Goal: Find specific page/section: Find specific page/section

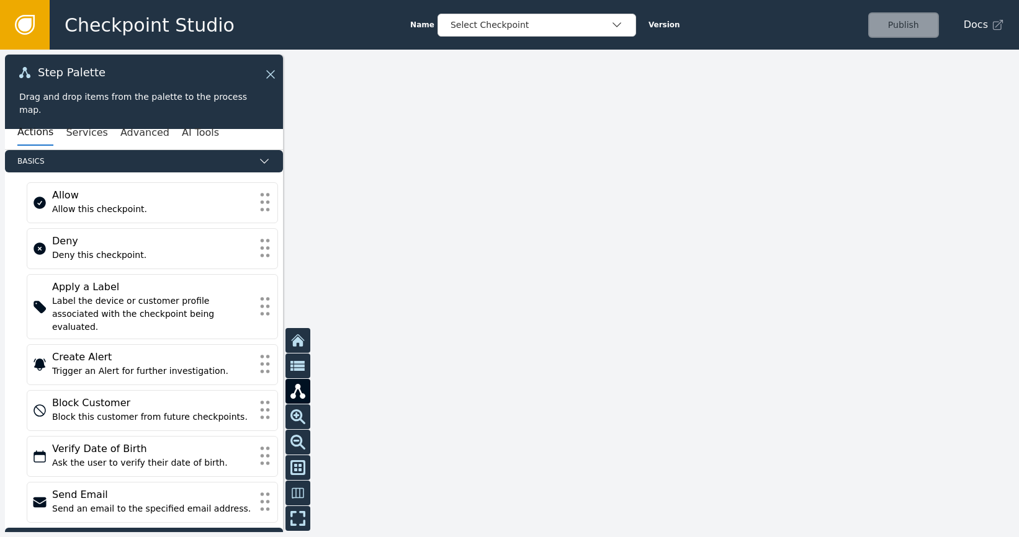
click at [272, 70] on icon at bounding box center [270, 74] width 15 height 15
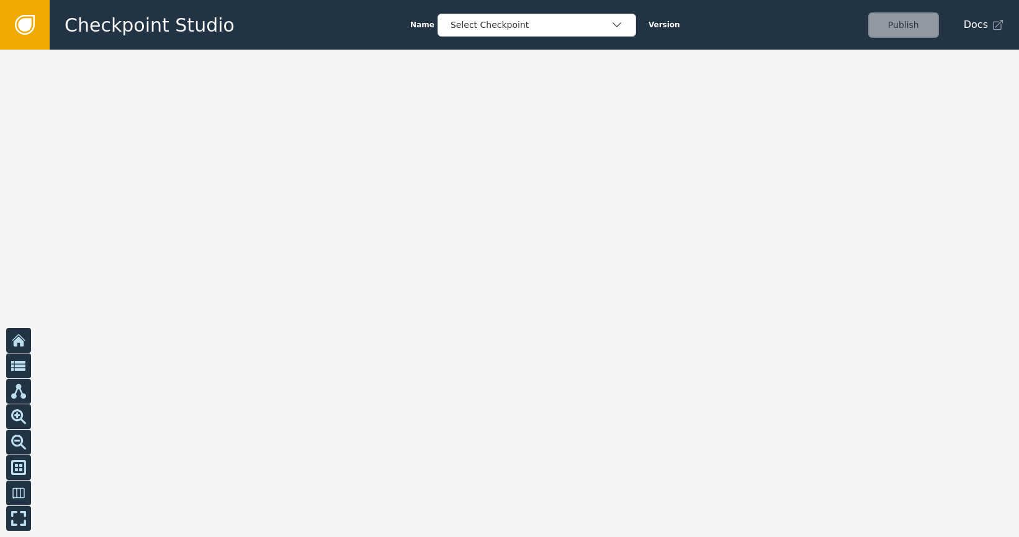
click at [43, 17] on link at bounding box center [25, 25] width 50 height 50
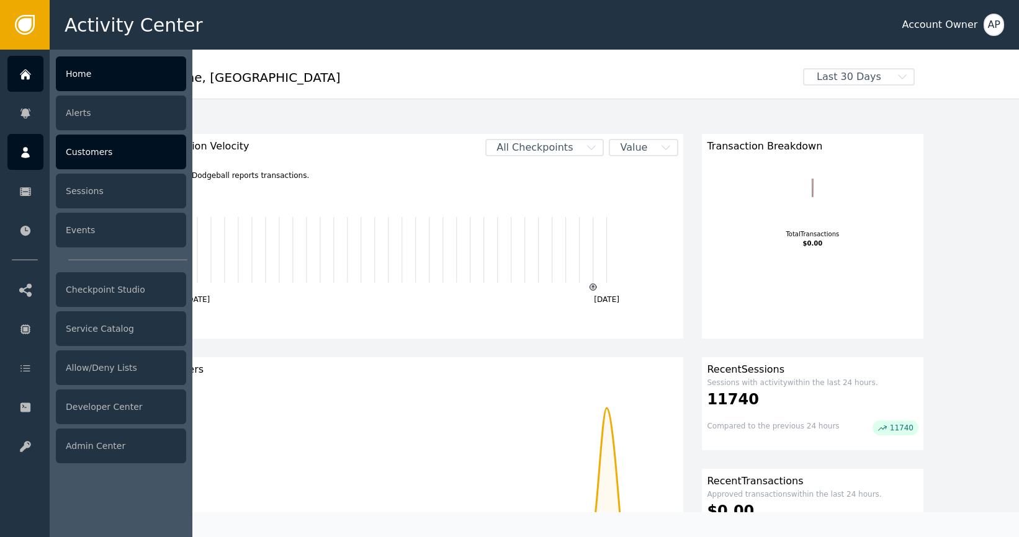
click at [162, 146] on div "Customers" at bounding box center [121, 152] width 130 height 35
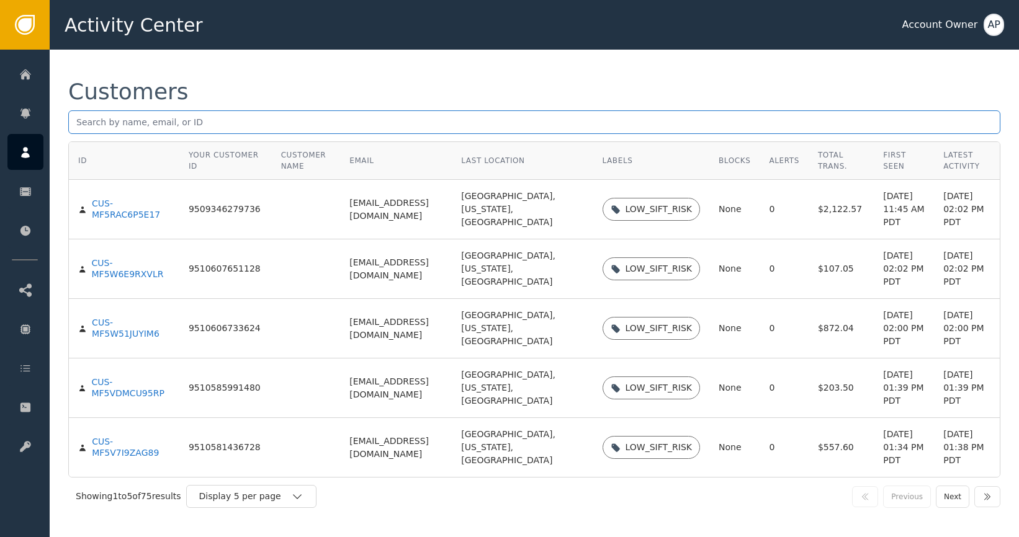
click at [195, 128] on input "text" at bounding box center [534, 122] width 932 height 24
paste input "[PERSON_NAME]"
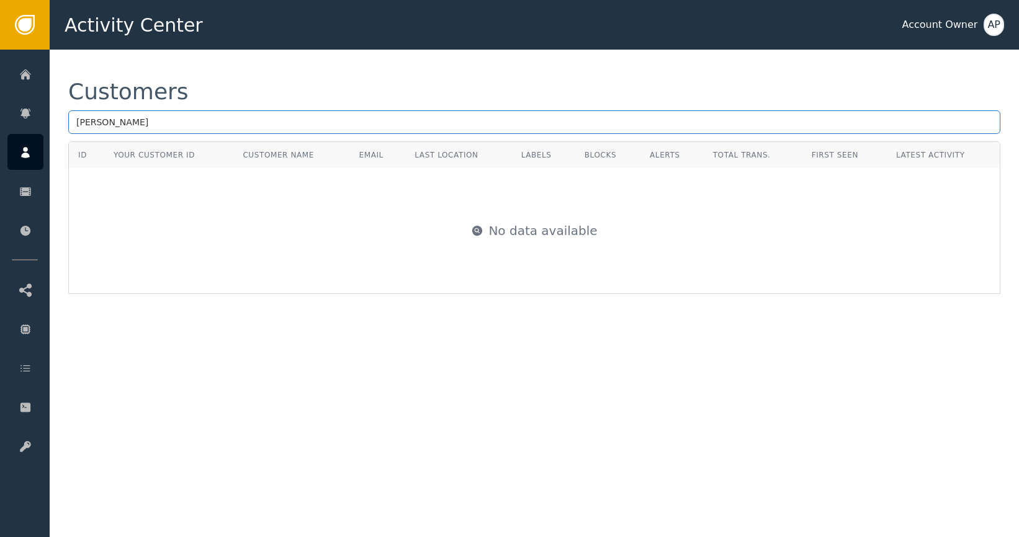
drag, startPoint x: 218, startPoint y: 120, endPoint x: 204, endPoint y: 113, distance: 16.1
click at [208, 111] on input "[PERSON_NAME]" at bounding box center [534, 122] width 932 height 24
paste input "[EMAIL_ADDRESS][DOMAIN_NAME]"
type input "[EMAIL_ADDRESS][DOMAIN_NAME]"
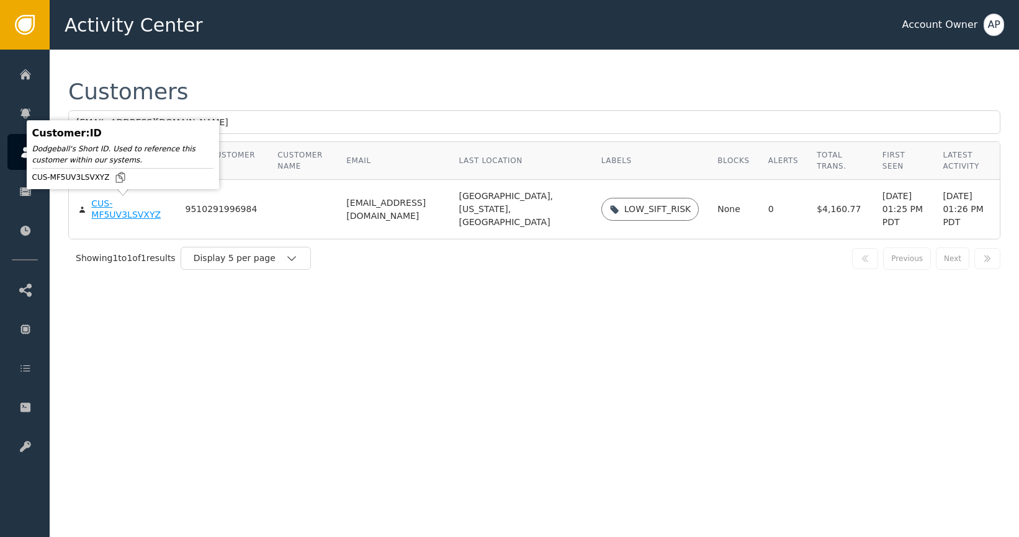
click at [132, 215] on div "CUS-MF5UV3LSVXYZ" at bounding box center [128, 210] width 75 height 22
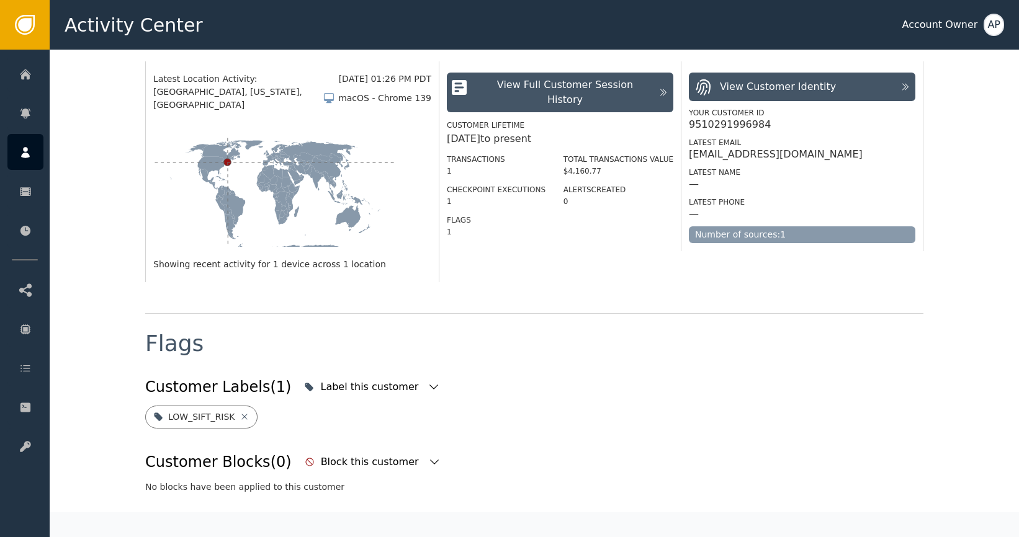
scroll to position [8, 0]
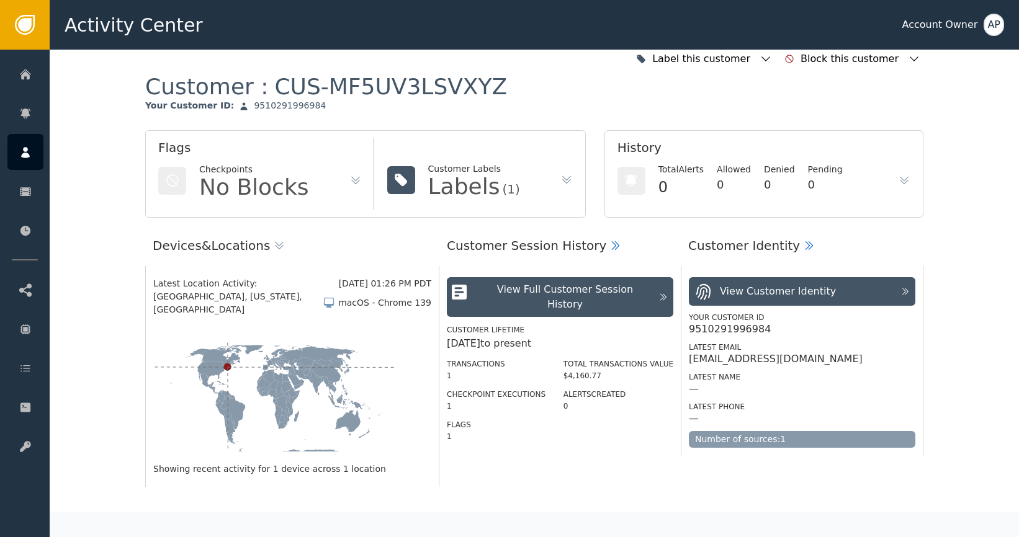
click at [721, 329] on div "9510291996984" at bounding box center [730, 329] width 82 height 12
click at [721, 328] on div "9510291996984" at bounding box center [730, 329] width 82 height 12
copy div "9510291996984"
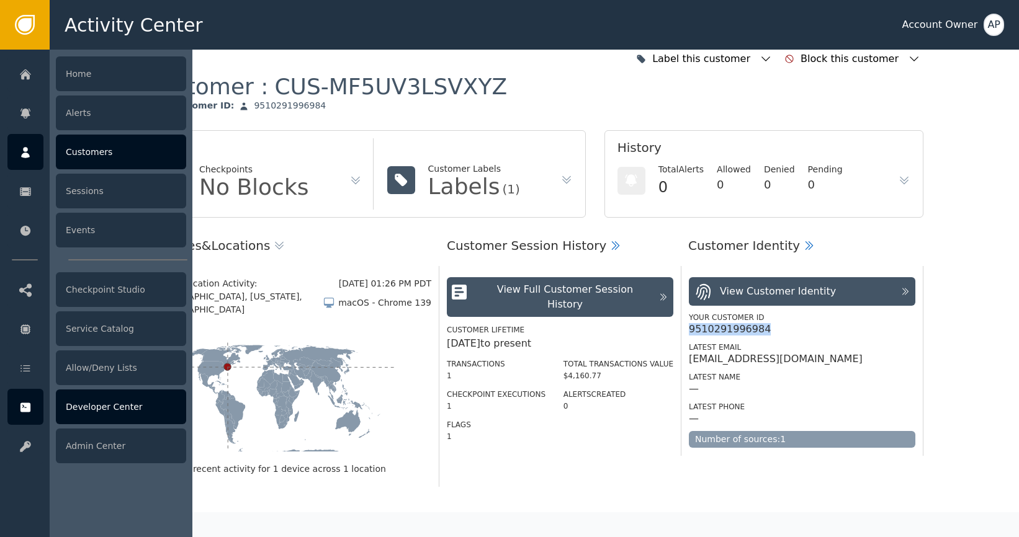
click at [139, 403] on div "Developer Center" at bounding box center [121, 407] width 130 height 35
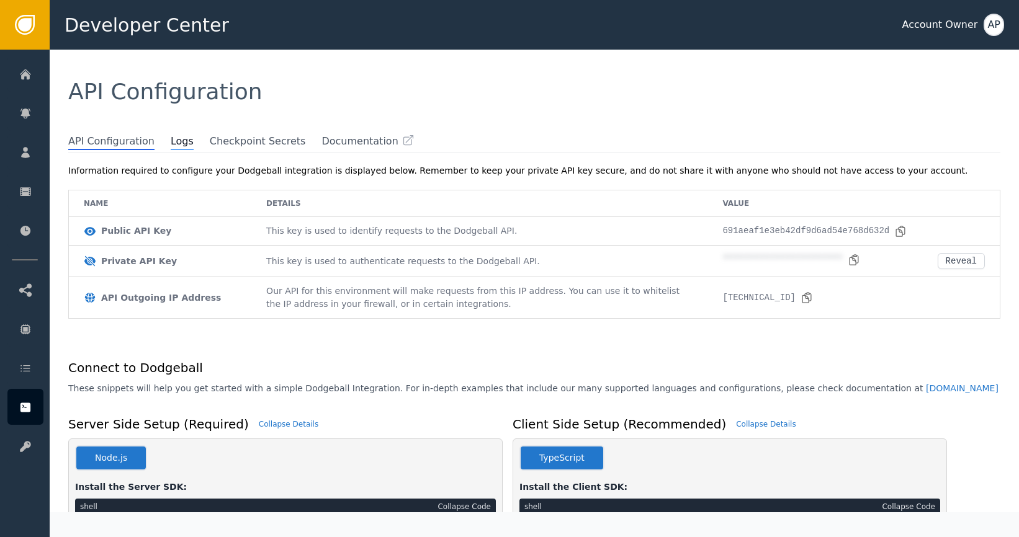
click at [179, 144] on span "Logs" at bounding box center [182, 142] width 23 height 16
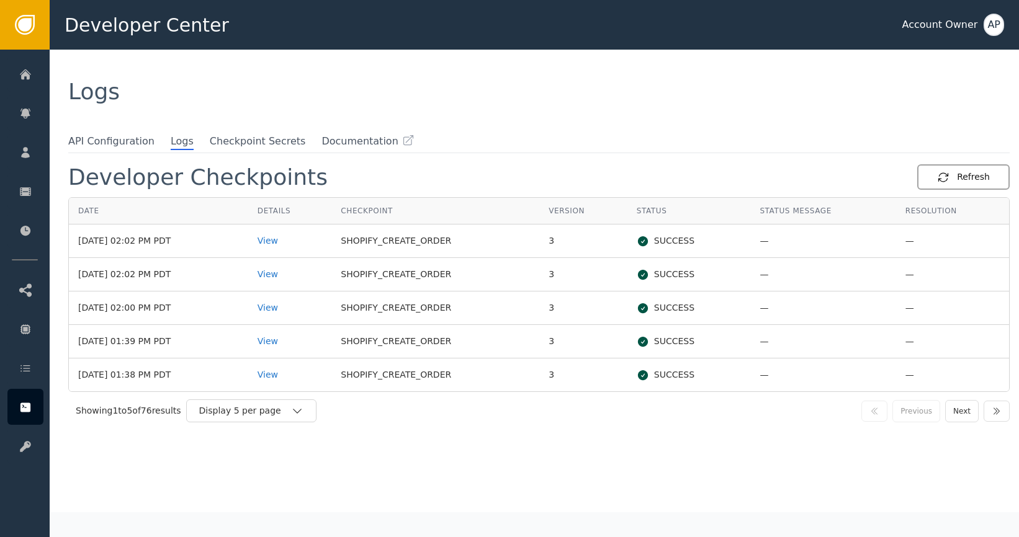
click at [942, 186] on button "Refresh" at bounding box center [963, 176] width 92 height 25
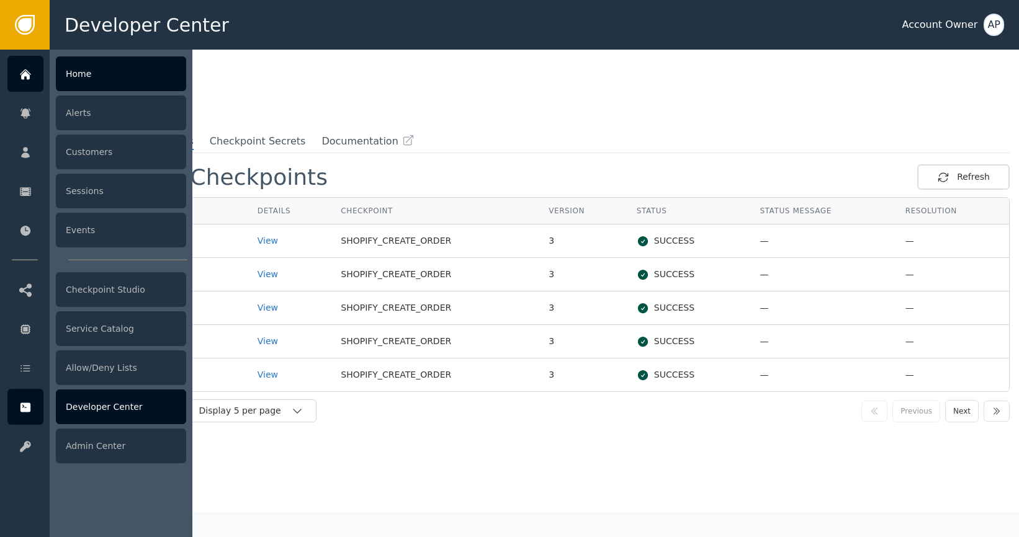
click at [23, 61] on div at bounding box center [25, 74] width 36 height 36
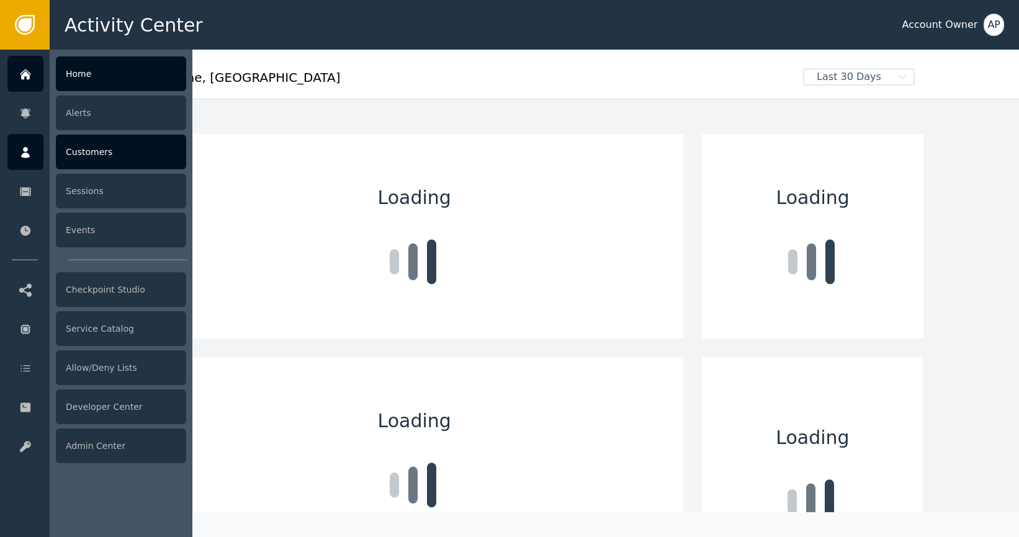
click at [34, 142] on div at bounding box center [25, 152] width 36 height 36
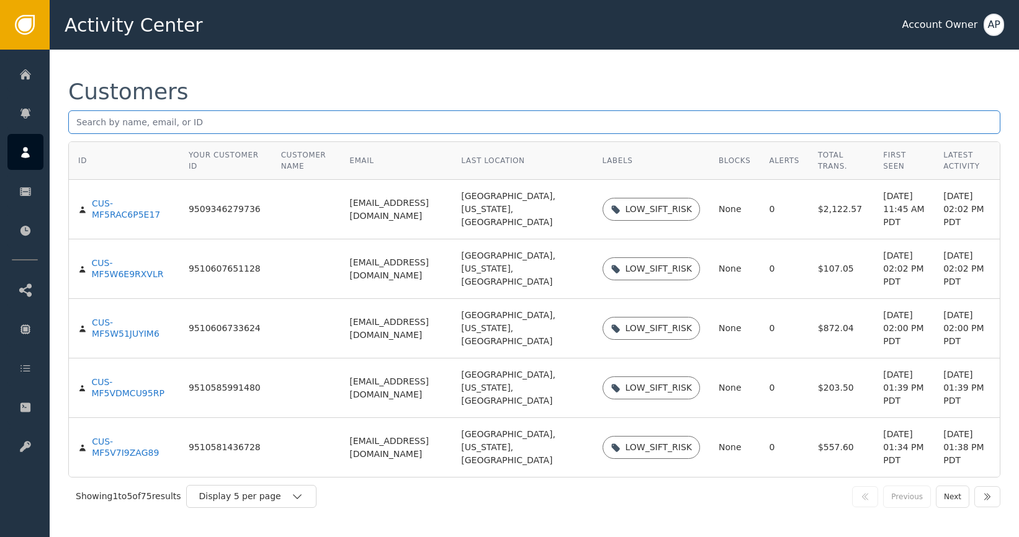
drag, startPoint x: 303, startPoint y: 120, endPoint x: 294, endPoint y: 119, distance: 9.3
click at [300, 121] on input "text" at bounding box center [534, 122] width 932 height 24
paste input "9510291996984"
type input "9510291996984"
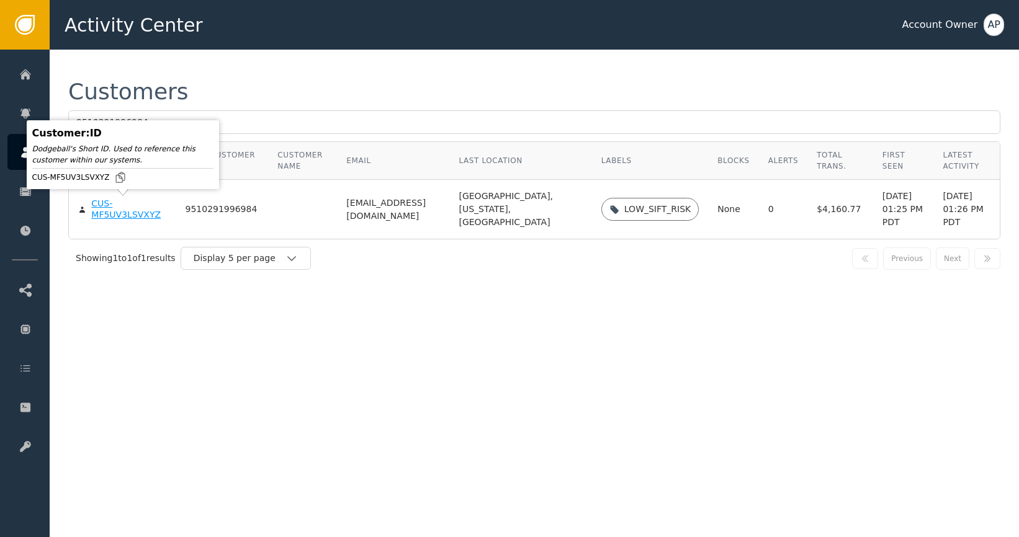
click at [141, 205] on div "CUS-MF5UV3LSVXYZ" at bounding box center [128, 210] width 75 height 22
